Goal: Information Seeking & Learning: Learn about a topic

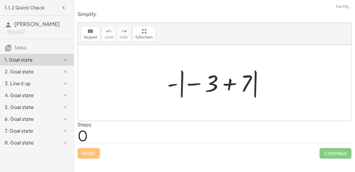
click at [193, 86] on div at bounding box center [216, 83] width 105 height 33
click at [183, 83] on div at bounding box center [216, 83] width 105 height 33
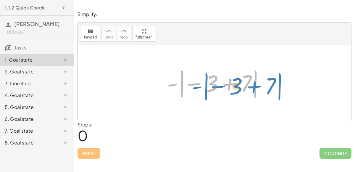
drag, startPoint x: 172, startPoint y: 83, endPoint x: 190, endPoint y: 82, distance: 18.6
click at [190, 82] on div at bounding box center [216, 83] width 105 height 33
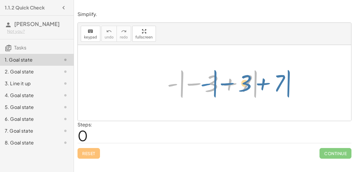
drag, startPoint x: 173, startPoint y: 84, endPoint x: 187, endPoint y: 80, distance: 15.0
click at [187, 80] on div at bounding box center [216, 83] width 105 height 33
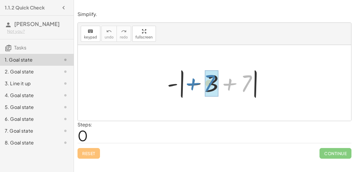
drag, startPoint x: 227, startPoint y: 85, endPoint x: 189, endPoint y: 82, distance: 38.2
click at [189, 82] on div at bounding box center [216, 83] width 105 height 33
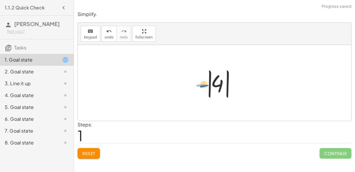
drag, startPoint x: 200, startPoint y: 85, endPoint x: 203, endPoint y: 86, distance: 3.6
click at [203, 86] on div at bounding box center [217, 83] width 50 height 33
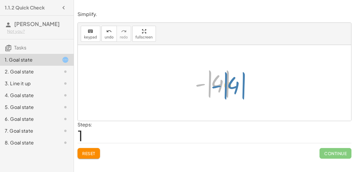
drag, startPoint x: 199, startPoint y: 83, endPoint x: 203, endPoint y: 81, distance: 4.5
click at [203, 81] on div at bounding box center [217, 83] width 50 height 33
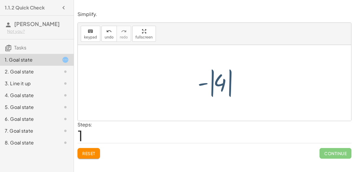
click at [217, 82] on div at bounding box center [217, 83] width 50 height 33
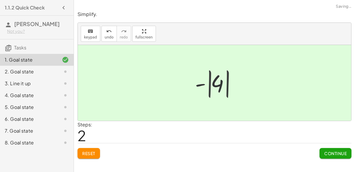
click at [217, 82] on div at bounding box center [217, 82] width 40 height 29
click at [333, 157] on button "Continue" at bounding box center [335, 153] width 32 height 11
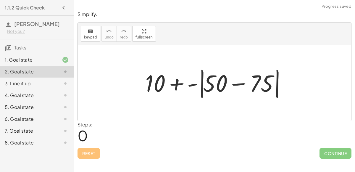
click at [234, 85] on div at bounding box center [216, 83] width 149 height 34
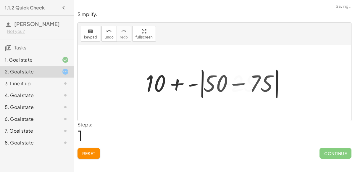
click at [234, 85] on div at bounding box center [216, 83] width 115 height 33
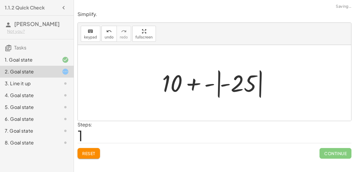
click at [214, 84] on div at bounding box center [216, 83] width 115 height 33
click at [214, 84] on div at bounding box center [216, 83] width 104 height 33
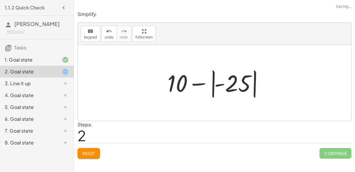
click at [217, 85] on div at bounding box center [216, 83] width 104 height 33
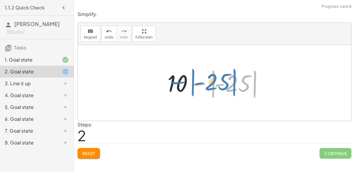
drag, startPoint x: 196, startPoint y: 82, endPoint x: 164, endPoint y: 82, distance: 32.8
click at [164, 82] on div "+ 10 + - | + 50 − 75 | + 10 + - | - 25 | − | - 25 | + 10 | | - 25 −" at bounding box center [215, 83] width 112 height 36
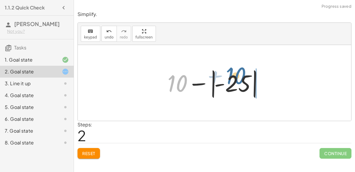
drag, startPoint x: 174, startPoint y: 81, endPoint x: 232, endPoint y: 81, distance: 58.6
click at [232, 81] on div at bounding box center [216, 83] width 104 height 33
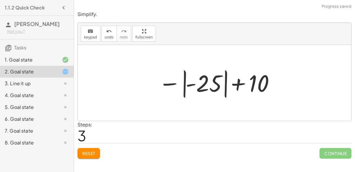
click at [187, 83] on div at bounding box center [217, 83] width 122 height 33
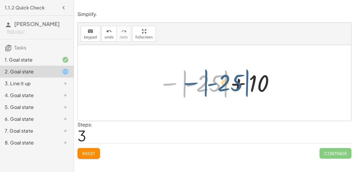
drag, startPoint x: 169, startPoint y: 82, endPoint x: 184, endPoint y: 79, distance: 15.5
click at [184, 79] on div at bounding box center [217, 83] width 122 height 33
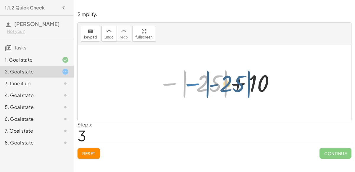
drag, startPoint x: 169, startPoint y: 83, endPoint x: 180, endPoint y: 81, distance: 10.6
click at [180, 81] on div at bounding box center [217, 83] width 122 height 33
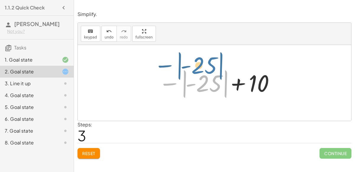
drag, startPoint x: 206, startPoint y: 82, endPoint x: 202, endPoint y: 75, distance: 8.1
click at [202, 75] on div at bounding box center [217, 83] width 122 height 33
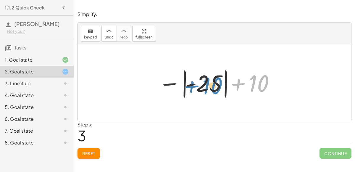
drag, startPoint x: 259, startPoint y: 86, endPoint x: 211, endPoint y: 87, distance: 47.3
click at [211, 87] on div at bounding box center [217, 83] width 122 height 33
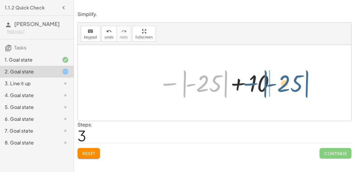
drag, startPoint x: 174, startPoint y: 82, endPoint x: 253, endPoint y: 82, distance: 79.6
click at [253, 82] on div at bounding box center [217, 83] width 122 height 33
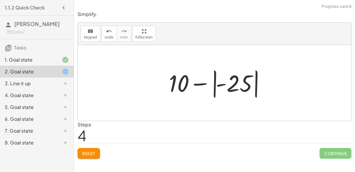
click at [242, 84] on div at bounding box center [218, 83] width 104 height 33
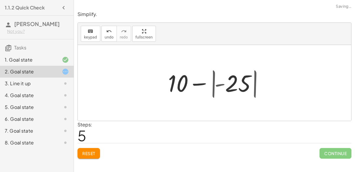
click at [242, 84] on div at bounding box center [217, 83] width 84 height 30
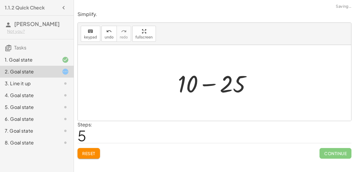
click at [208, 85] on div at bounding box center [217, 83] width 84 height 30
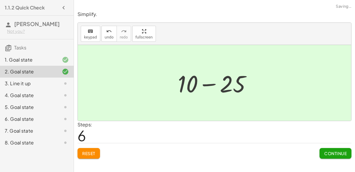
click at [208, 85] on div at bounding box center [217, 82] width 48 height 29
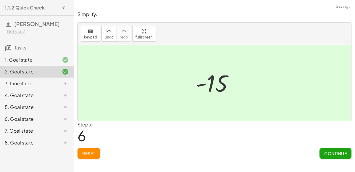
click at [339, 152] on span "Continue" at bounding box center [335, 153] width 22 height 5
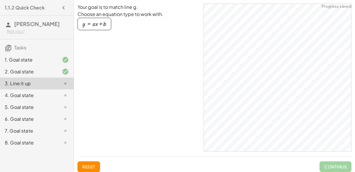
click at [106, 28] on button "y = + · a · x + b" at bounding box center [94, 24] width 34 height 12
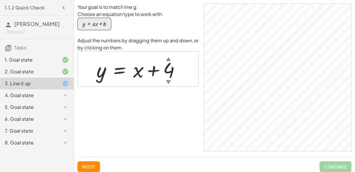
click at [135, 72] on div at bounding box center [140, 69] width 94 height 27
click at [168, 80] on div "▼" at bounding box center [168, 81] width 5 height 7
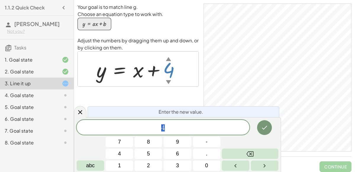
click at [132, 72] on div at bounding box center [140, 69] width 94 height 27
click at [169, 127] on span "4" at bounding box center [163, 128] width 173 height 8
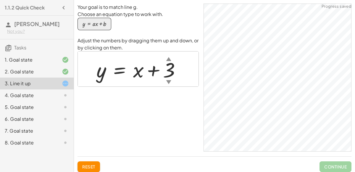
click at [168, 72] on div at bounding box center [140, 69] width 95 height 27
click at [167, 74] on div at bounding box center [139, 69] width 92 height 27
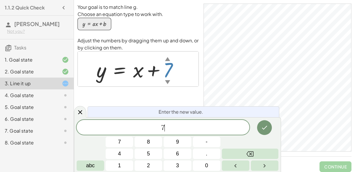
click at [174, 125] on span "7 ​" at bounding box center [163, 128] width 173 height 8
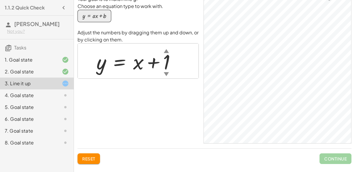
click at [167, 60] on div at bounding box center [138, 61] width 90 height 27
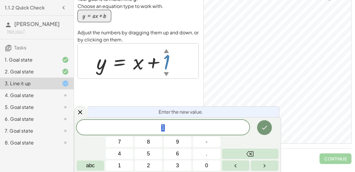
click at [169, 127] on span "1" at bounding box center [163, 128] width 173 height 8
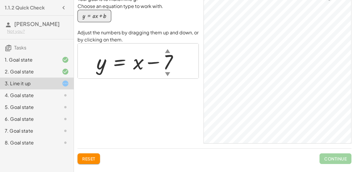
click at [166, 68] on div at bounding box center [139, 61] width 92 height 27
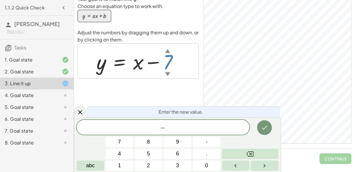
click at [48, 99] on div "4. Goal state" at bounding box center [29, 95] width 48 height 7
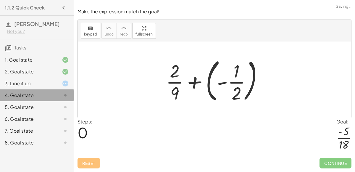
scroll to position [0, 0]
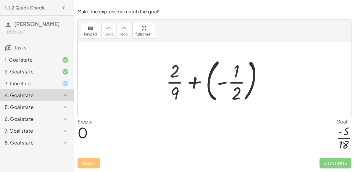
click at [181, 86] on div at bounding box center [216, 79] width 107 height 49
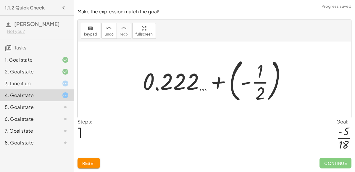
click at [262, 78] on div at bounding box center [217, 79] width 154 height 49
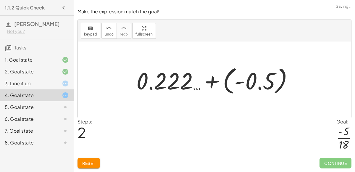
click at [215, 81] on div at bounding box center [216, 80] width 167 height 33
click at [215, 81] on div at bounding box center [217, 80] width 133 height 30
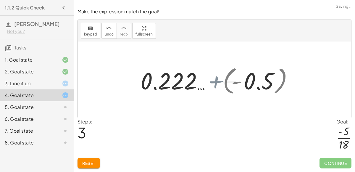
click at [215, 81] on div at bounding box center [217, 80] width 133 height 30
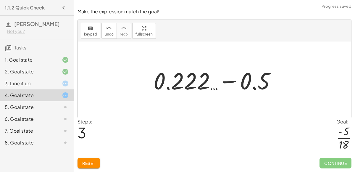
click at [232, 83] on div at bounding box center [217, 80] width 133 height 30
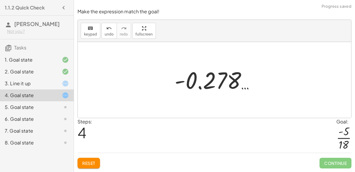
click at [203, 86] on div at bounding box center [217, 79] width 91 height 29
click at [187, 83] on div at bounding box center [217, 79] width 91 height 29
click at [89, 165] on span "Reset" at bounding box center [88, 162] width 13 height 5
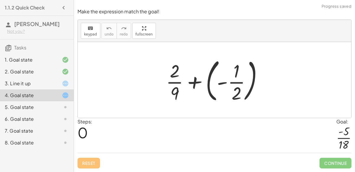
click at [208, 83] on div at bounding box center [216, 79] width 107 height 49
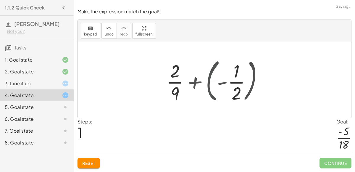
click at [208, 83] on div at bounding box center [216, 80] width 73 height 46
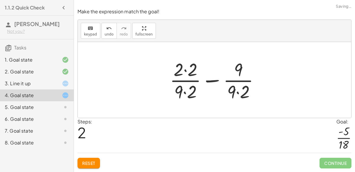
click at [210, 82] on div at bounding box center [217, 80] width 100 height 46
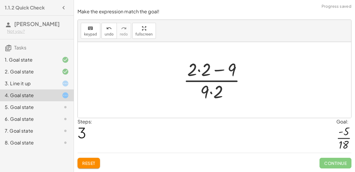
click at [218, 70] on div at bounding box center [216, 80] width 73 height 46
click at [211, 92] on div at bounding box center [216, 80] width 73 height 46
click at [199, 71] on div at bounding box center [216, 80] width 73 height 46
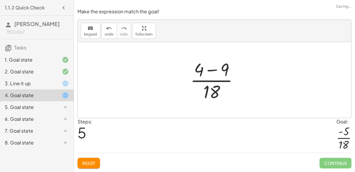
click at [209, 70] on div at bounding box center [216, 80] width 59 height 46
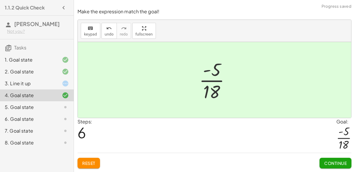
click at [336, 164] on span "Continue" at bounding box center [335, 162] width 22 height 5
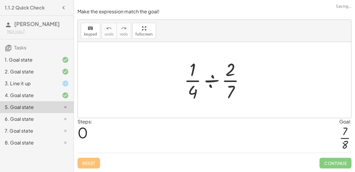
click at [209, 83] on div at bounding box center [216, 80] width 71 height 46
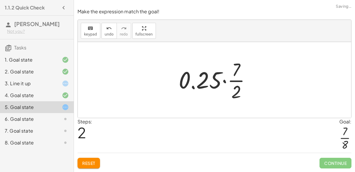
click at [224, 82] on div at bounding box center [217, 80] width 83 height 46
click at [224, 82] on div at bounding box center [216, 80] width 69 height 46
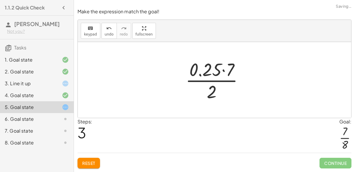
click at [223, 71] on div at bounding box center [216, 80] width 69 height 46
click at [223, 71] on div at bounding box center [217, 80] width 52 height 46
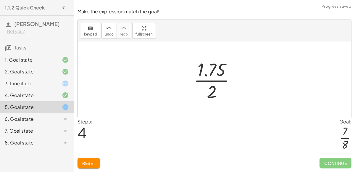
click at [207, 77] on div at bounding box center [217, 80] width 52 height 46
click at [207, 77] on div at bounding box center [217, 79] width 72 height 29
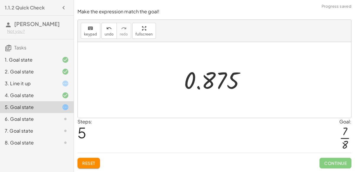
click at [224, 84] on div at bounding box center [217, 79] width 72 height 29
click at [84, 159] on button "Reset" at bounding box center [88, 163] width 22 height 11
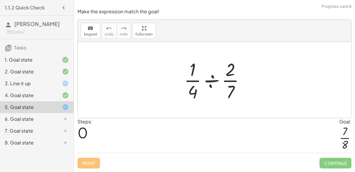
click at [217, 80] on div at bounding box center [216, 80] width 71 height 46
click at [217, 80] on div at bounding box center [216, 80] width 57 height 46
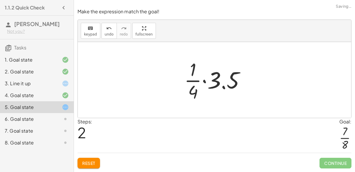
click at [94, 161] on span "Reset" at bounding box center [88, 162] width 13 height 5
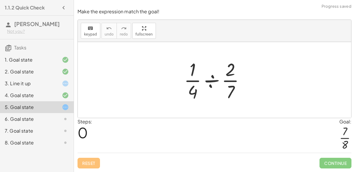
click at [209, 80] on div at bounding box center [216, 80] width 71 height 46
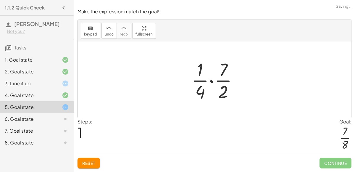
click at [211, 81] on div at bounding box center [216, 80] width 57 height 46
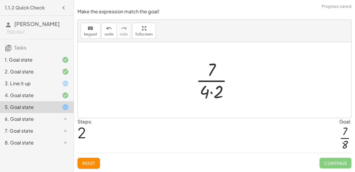
click at [211, 93] on div at bounding box center [217, 80] width 48 height 46
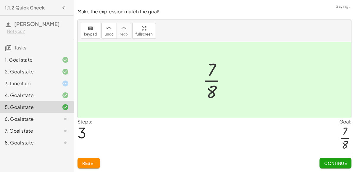
click at [337, 158] on button "Continue" at bounding box center [335, 163] width 32 height 11
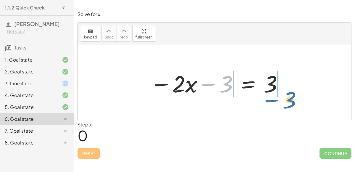
drag, startPoint x: 227, startPoint y: 82, endPoint x: 289, endPoint y: 96, distance: 63.8
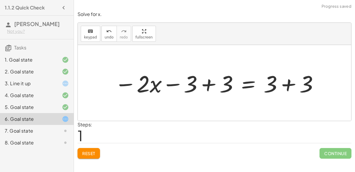
click at [210, 83] on div at bounding box center [217, 83] width 211 height 30
click at [210, 83] on div at bounding box center [260, 83] width 132 height 30
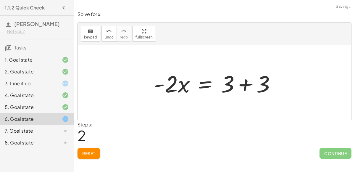
click at [241, 88] on div at bounding box center [217, 83] width 132 height 30
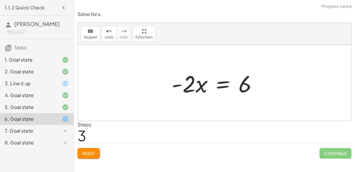
click at [198, 87] on div at bounding box center [217, 83] width 96 height 30
click at [178, 85] on div at bounding box center [217, 83] width 96 height 30
click at [226, 86] on div at bounding box center [217, 83] width 96 height 30
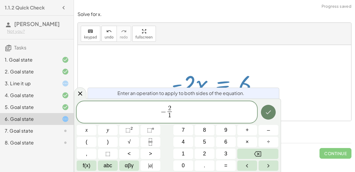
click at [264, 108] on button "Done" at bounding box center [268, 112] width 15 height 15
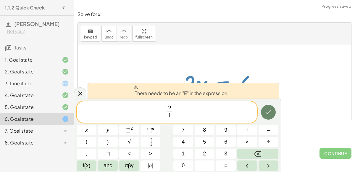
click at [269, 113] on icon "Done" at bounding box center [268, 112] width 7 height 7
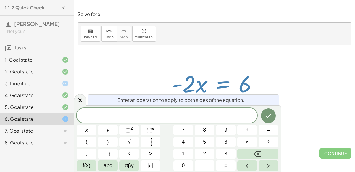
click at [276, 58] on div at bounding box center [214, 83] width 273 height 76
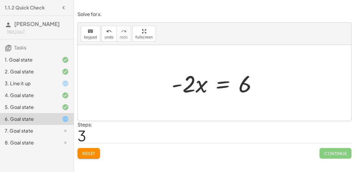
click at [180, 77] on div at bounding box center [217, 83] width 96 height 30
click at [185, 85] on div at bounding box center [217, 83] width 96 height 30
click at [198, 87] on div at bounding box center [217, 83] width 96 height 30
drag, startPoint x: 245, startPoint y: 82, endPoint x: 182, endPoint y: 81, distance: 62.7
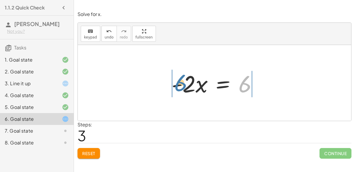
click at [182, 81] on div at bounding box center [217, 83] width 96 height 30
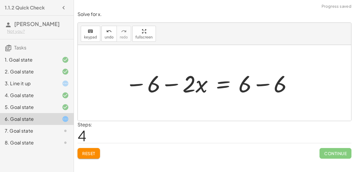
click at [171, 87] on div at bounding box center [209, 83] width 174 height 30
click at [135, 82] on div at bounding box center [209, 83] width 174 height 30
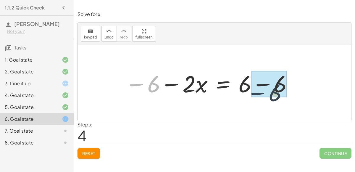
drag, startPoint x: 147, startPoint y: 84, endPoint x: 281, endPoint y: 87, distance: 134.0
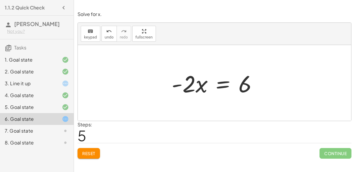
click at [225, 85] on div at bounding box center [217, 83] width 96 height 30
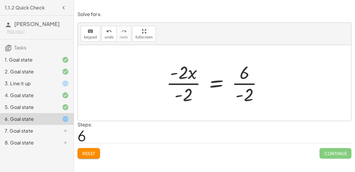
click at [216, 83] on div at bounding box center [216, 83] width 107 height 46
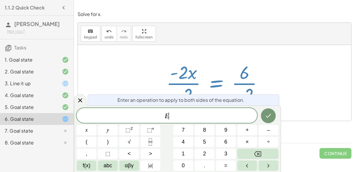
click at [216, 83] on div at bounding box center [216, 83] width 107 height 46
click at [312, 83] on div at bounding box center [214, 83] width 273 height 76
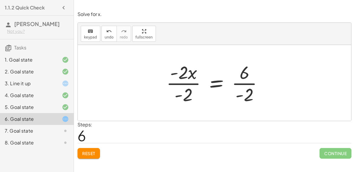
click at [248, 84] on div at bounding box center [216, 83] width 107 height 46
click at [182, 79] on div at bounding box center [216, 83] width 106 height 46
click at [182, 79] on div "− · 2 · x − 3 = 3 − · 2 · x − 3 + 3 = + 3 + 3 − · 2 · x + 0 = + 3 + 3 · - 2 · x…" at bounding box center [214, 83] width 114 height 49
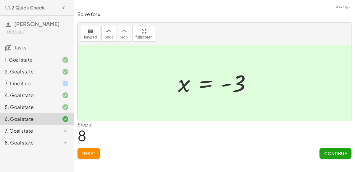
click at [334, 153] on span "Continue" at bounding box center [335, 153] width 22 height 5
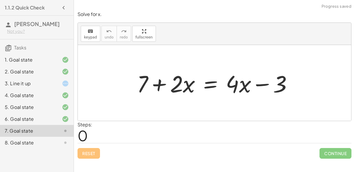
click at [161, 86] on div at bounding box center [217, 83] width 166 height 30
drag, startPoint x: 144, startPoint y: 82, endPoint x: 291, endPoint y: 85, distance: 147.3
click at [291, 85] on div at bounding box center [217, 83] width 166 height 30
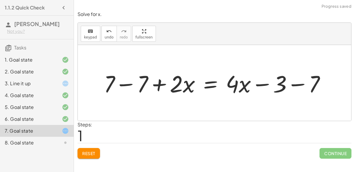
click at [139, 83] on div at bounding box center [217, 83] width 232 height 30
click at [139, 83] on div at bounding box center [214, 83] width 273 height 76
click at [300, 85] on div at bounding box center [250, 83] width 166 height 30
click at [300, 85] on div at bounding box center [236, 83] width 139 height 30
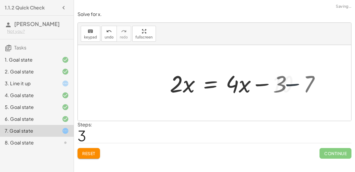
click at [300, 85] on div at bounding box center [236, 83] width 139 height 30
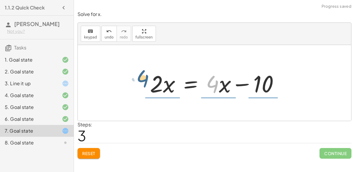
drag, startPoint x: 217, startPoint y: 87, endPoint x: 151, endPoint y: 83, distance: 66.7
click at [151, 83] on div at bounding box center [216, 83] width 139 height 30
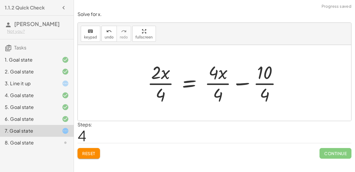
click at [217, 86] on div at bounding box center [216, 83] width 145 height 46
click at [156, 83] on div at bounding box center [216, 83] width 145 height 46
click at [156, 83] on div at bounding box center [222, 83] width 136 height 46
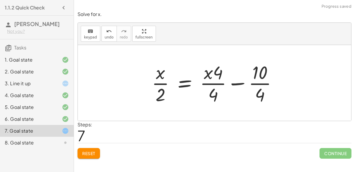
click at [217, 81] on div at bounding box center [217, 83] width 136 height 46
click at [259, 86] on div at bounding box center [217, 83] width 136 height 46
click at [259, 86] on div at bounding box center [214, 83] width 130 height 46
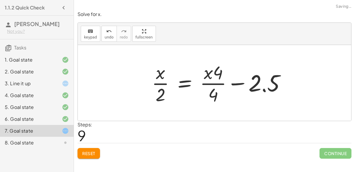
click at [237, 85] on div at bounding box center [221, 83] width 144 height 46
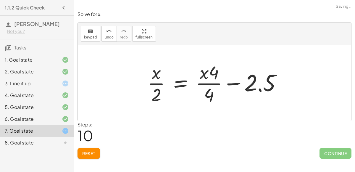
click at [237, 85] on div at bounding box center [224, 83] width 158 height 46
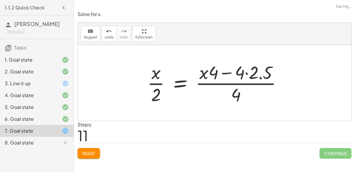
click at [228, 77] on div at bounding box center [216, 83] width 145 height 46
click at [224, 73] on div at bounding box center [216, 83] width 145 height 46
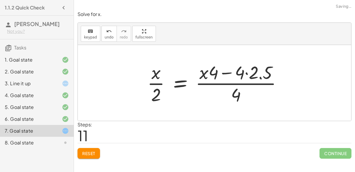
click at [224, 73] on div at bounding box center [216, 83] width 145 height 46
click at [238, 97] on div at bounding box center [216, 83] width 145 height 46
click at [155, 81] on div at bounding box center [216, 83] width 145 height 46
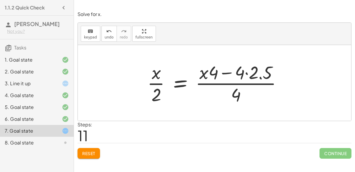
click at [155, 81] on div at bounding box center [216, 83] width 145 height 46
drag, startPoint x: 207, startPoint y: 74, endPoint x: 227, endPoint y: 72, distance: 20.5
click at [227, 72] on div at bounding box center [216, 83] width 145 height 46
click at [209, 75] on div at bounding box center [216, 83] width 145 height 46
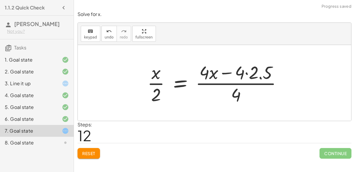
click at [209, 75] on div at bounding box center [216, 83] width 145 height 46
click at [87, 151] on span "Reset" at bounding box center [88, 153] width 13 height 5
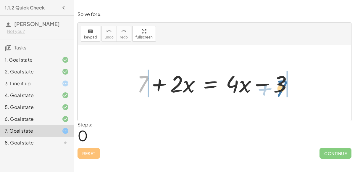
drag, startPoint x: 139, startPoint y: 87, endPoint x: 278, endPoint y: 92, distance: 139.4
click at [278, 92] on div at bounding box center [217, 83] width 166 height 30
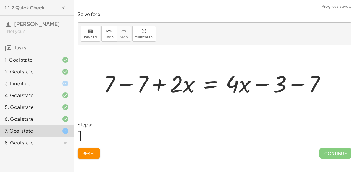
click at [122, 86] on div at bounding box center [217, 83] width 232 height 30
click at [122, 86] on div at bounding box center [214, 83] width 273 height 76
click at [296, 81] on div at bounding box center [250, 83] width 166 height 30
click at [296, 81] on div at bounding box center [236, 83] width 139 height 30
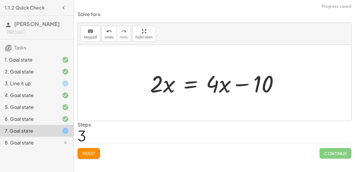
click at [187, 84] on div at bounding box center [216, 83] width 139 height 30
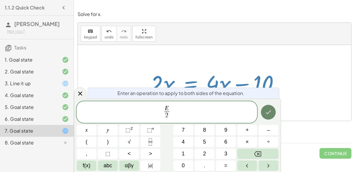
click at [266, 111] on icon "Done" at bounding box center [268, 112] width 7 height 7
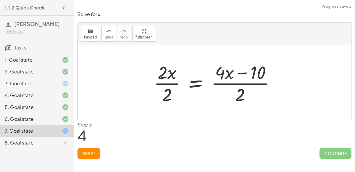
click at [242, 90] on div at bounding box center [217, 83] width 132 height 46
click at [239, 72] on div at bounding box center [217, 83] width 132 height 46
click at [240, 88] on div at bounding box center [217, 83] width 132 height 46
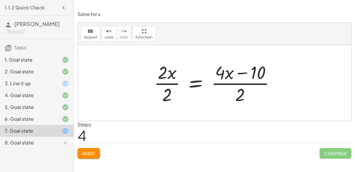
click at [222, 76] on div at bounding box center [217, 83] width 132 height 46
click at [159, 72] on div at bounding box center [217, 83] width 132 height 46
click at [0, 0] on div "Solve for x. keyboard keypad undo undo redo redo fullscreen + 7 + · 2 · x = + ·…" at bounding box center [0, 0] width 0 height 0
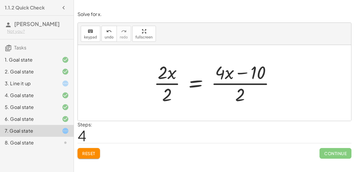
click at [94, 154] on span "Reset" at bounding box center [88, 153] width 13 height 5
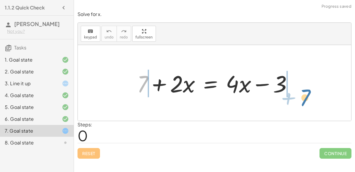
drag, startPoint x: 138, startPoint y: 80, endPoint x: 300, endPoint y: 94, distance: 162.4
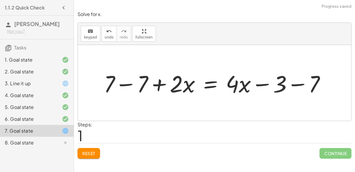
click at [293, 85] on div at bounding box center [217, 83] width 232 height 30
click at [293, 85] on div at bounding box center [204, 83] width 206 height 30
click at [125, 83] on div at bounding box center [204, 83] width 206 height 30
click at [125, 83] on div at bounding box center [214, 83] width 273 height 76
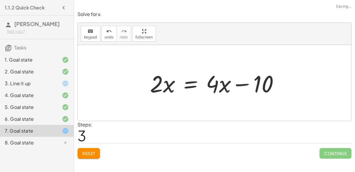
click at [238, 88] on div at bounding box center [216, 83] width 139 height 30
drag, startPoint x: 217, startPoint y: 85, endPoint x: 221, endPoint y: 86, distance: 3.9
click at [221, 86] on div at bounding box center [216, 83] width 139 height 30
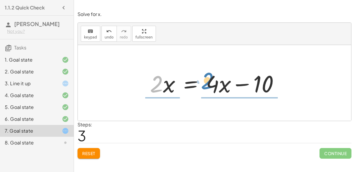
drag, startPoint x: 150, startPoint y: 81, endPoint x: 202, endPoint y: 79, distance: 51.8
click at [202, 79] on div at bounding box center [216, 83] width 139 height 30
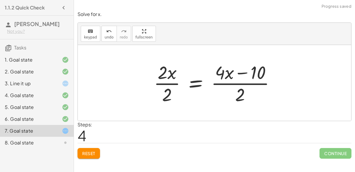
click at [167, 78] on div at bounding box center [217, 83] width 132 height 46
click at [167, 78] on div at bounding box center [223, 83] width 117 height 46
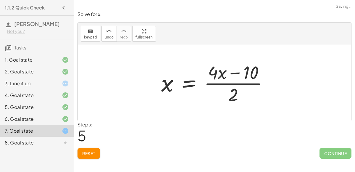
click at [232, 76] on div at bounding box center [216, 83] width 117 height 46
click at [238, 70] on div at bounding box center [216, 83] width 117 height 46
click at [232, 73] on div at bounding box center [216, 83] width 117 height 46
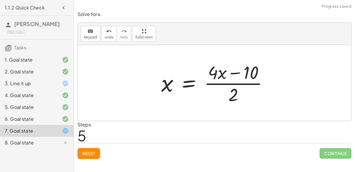
click at [213, 72] on div at bounding box center [216, 83] width 117 height 46
click at [241, 91] on div at bounding box center [216, 83] width 117 height 46
click at [89, 151] on span "Reset" at bounding box center [88, 153] width 13 height 5
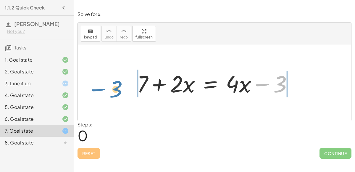
drag, startPoint x: 278, startPoint y: 81, endPoint x: 115, endPoint y: 87, distance: 162.5
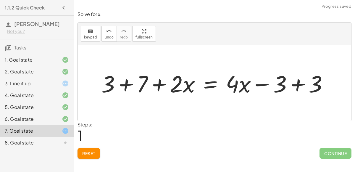
click at [295, 89] on div at bounding box center [216, 83] width 237 height 30
click at [295, 89] on div at bounding box center [214, 83] width 273 height 76
click at [126, 87] on div at bounding box center [181, 83] width 166 height 30
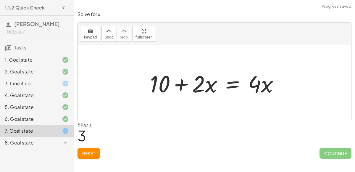
click at [255, 88] on div at bounding box center [216, 83] width 139 height 30
drag, startPoint x: 195, startPoint y: 83, endPoint x: 204, endPoint y: 84, distance: 9.8
click at [204, 84] on div at bounding box center [216, 83] width 139 height 30
click at [203, 83] on div at bounding box center [216, 83] width 139 height 30
click at [229, 83] on div at bounding box center [216, 83] width 139 height 30
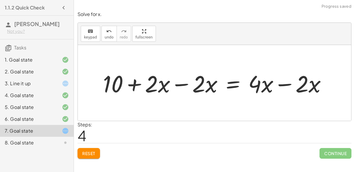
click at [174, 87] on div at bounding box center [217, 83] width 234 height 30
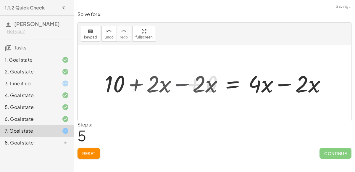
click at [174, 87] on div at bounding box center [214, 83] width 273 height 76
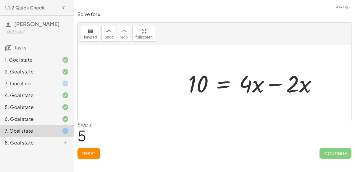
click at [283, 83] on div at bounding box center [254, 83] width 139 height 30
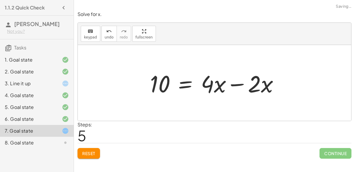
click at [242, 77] on div at bounding box center [216, 83] width 139 height 30
click at [242, 77] on div at bounding box center [214, 83] width 273 height 76
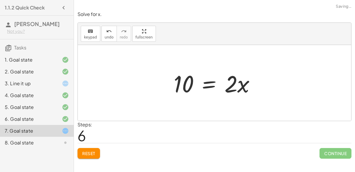
click at [205, 82] on div at bounding box center [217, 83] width 92 height 30
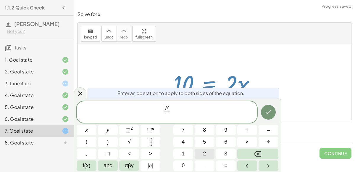
click at [201, 149] on button "2" at bounding box center [205, 153] width 20 height 10
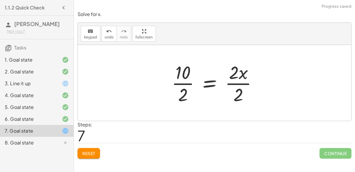
click at [245, 81] on div at bounding box center [217, 83] width 96 height 46
click at [245, 81] on div at bounding box center [210, 83] width 82 height 46
click at [180, 79] on div at bounding box center [210, 83] width 82 height 46
click at [180, 79] on div "+ 7 + · 2 · x = + · 4 · x − 3 + 3 + 7 + · 2 · x = + · 4 · x − 3 + 3 + 3 + 7 + ·…" at bounding box center [207, 83] width 89 height 49
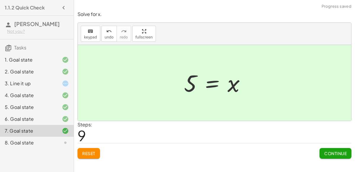
click at [328, 151] on span "Continue" at bounding box center [335, 153] width 22 height 5
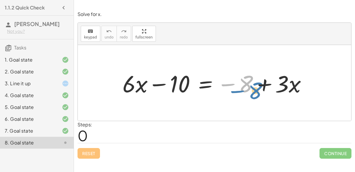
click at [245, 84] on div at bounding box center [216, 83] width 195 height 30
click at [206, 85] on div at bounding box center [216, 83] width 195 height 30
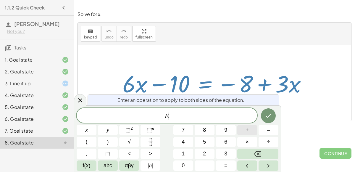
click at [252, 131] on button "+" at bounding box center [247, 130] width 20 height 10
click at [210, 127] on button "8" at bounding box center [205, 130] width 20 height 10
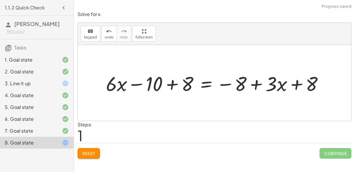
click at [169, 89] on div at bounding box center [216, 83] width 227 height 26
click at [169, 89] on div at bounding box center [235, 83] width 191 height 26
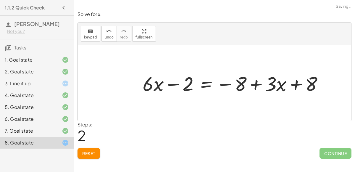
click at [230, 83] on div at bounding box center [235, 83] width 191 height 26
drag, startPoint x: 235, startPoint y: 82, endPoint x: 314, endPoint y: 82, distance: 79.3
click at [314, 82] on div at bounding box center [235, 83] width 191 height 26
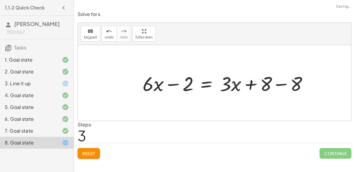
click at [282, 84] on div at bounding box center [228, 83] width 176 height 26
click at [282, 84] on div at bounding box center [214, 83] width 273 height 76
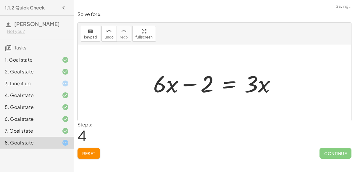
click at [230, 83] on div at bounding box center [216, 83] width 133 height 30
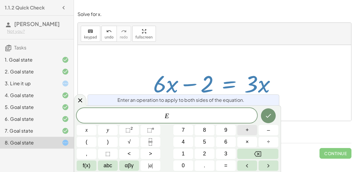
click at [242, 131] on button "+" at bounding box center [247, 130] width 20 height 10
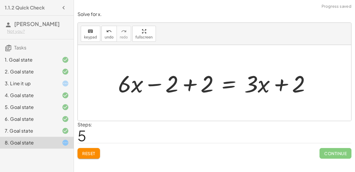
click at [184, 88] on div at bounding box center [216, 83] width 203 height 30
click at [184, 88] on div "+ · 6 · x − 10 = − 8 + · 3 · x + · 6 · x − 10 + 8 = − 8 + · 3 · x + 8 + · 6 · x…" at bounding box center [214, 82] width 211 height 33
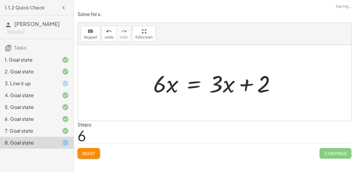
click at [197, 83] on div at bounding box center [216, 83] width 133 height 30
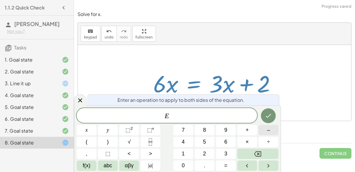
click at [266, 130] on button "–" at bounding box center [269, 130] width 20 height 10
click at [228, 154] on button "3" at bounding box center [226, 153] width 20 height 10
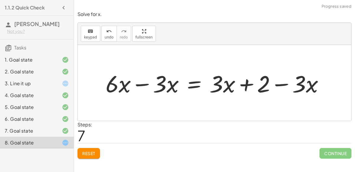
click at [154, 88] on div at bounding box center [217, 83] width 229 height 30
click at [144, 81] on div at bounding box center [217, 83] width 229 height 30
click at [144, 81] on div "+ · 6 · x − 10 = − 8 + · 3 · x + · 6 · x − 10 + 8 = − 8 + · 3 · x + 8 + · 6 · x…" at bounding box center [215, 82] width 236 height 33
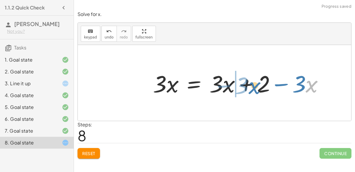
drag, startPoint x: 306, startPoint y: 83, endPoint x: 249, endPoint y: 85, distance: 57.1
click at [249, 85] on div at bounding box center [240, 83] width 181 height 30
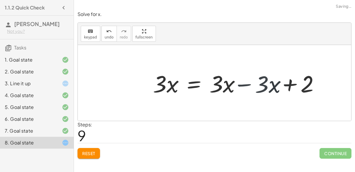
click at [240, 85] on div at bounding box center [240, 83] width 181 height 30
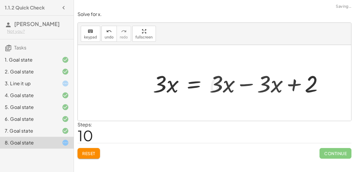
click at [240, 85] on div at bounding box center [214, 83] width 273 height 76
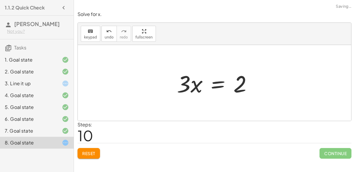
click at [221, 80] on div at bounding box center [217, 83] width 86 height 30
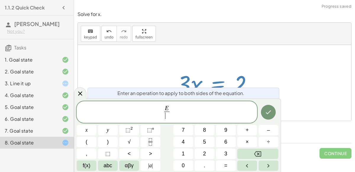
click at [229, 147] on div "E ​ ​ x y ⬚ 2 ⬚ n 7 8 9 + – ( ) √ 4 5 6 × ÷ , ⬚ < > 1 2 3 f(x) abc αβγ | a | 0 …" at bounding box center [178, 136] width 202 height 70
click at [227, 153] on button "3" at bounding box center [226, 153] width 20 height 10
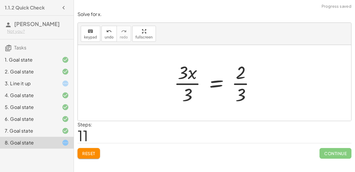
click at [187, 86] on div at bounding box center [217, 83] width 92 height 46
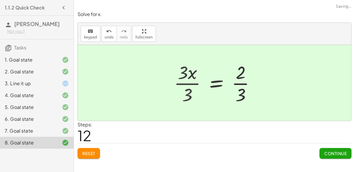
click at [187, 86] on div at bounding box center [224, 83] width 77 height 46
click at [243, 77] on div at bounding box center [224, 83] width 77 height 46
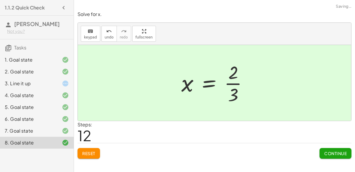
click at [243, 77] on div at bounding box center [216, 83] width 77 height 46
click at [342, 151] on span "Continue" at bounding box center [335, 153] width 22 height 5
